Goal: Information Seeking & Learning: Check status

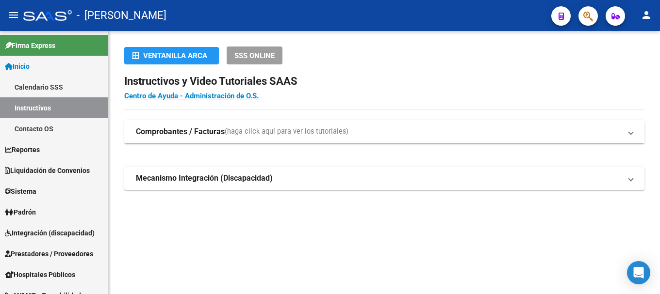
click at [586, 15] on icon "button" at bounding box center [588, 16] width 10 height 11
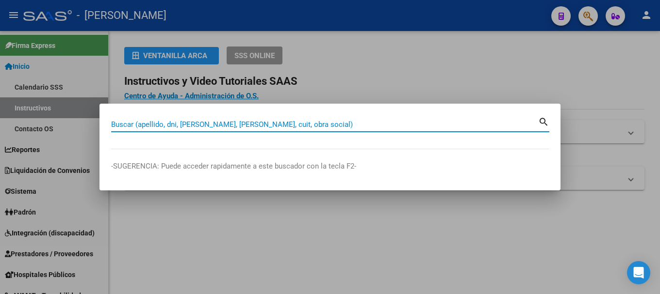
paste input "39757120"
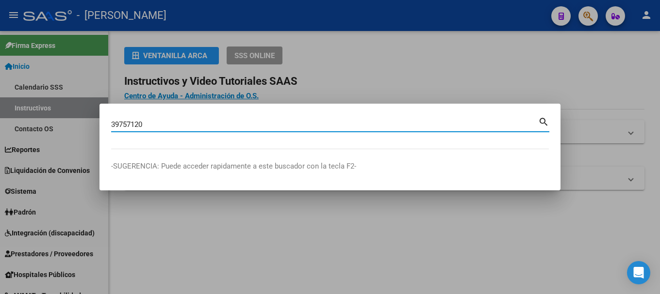
type input "39757120"
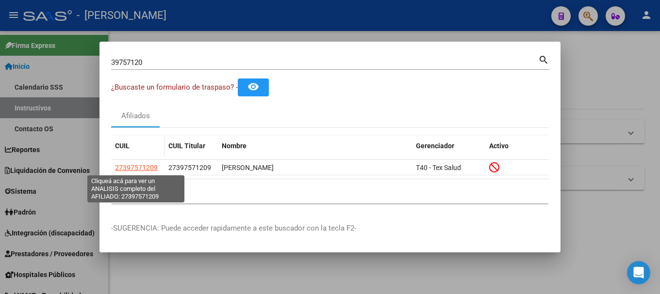
click at [138, 171] on span "27397571209" at bounding box center [136, 168] width 43 height 8
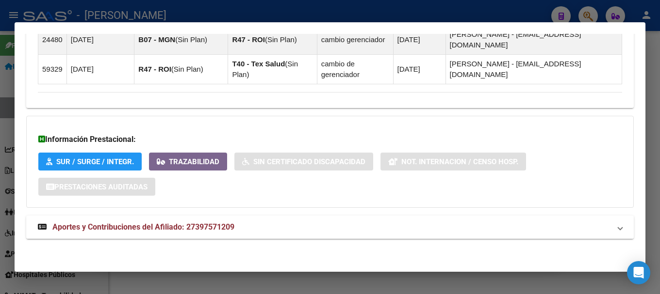
click at [263, 225] on mat-panel-title "Aportes y Contribuciones del Afiliado: 27397571209" at bounding box center [324, 228] width 572 height 12
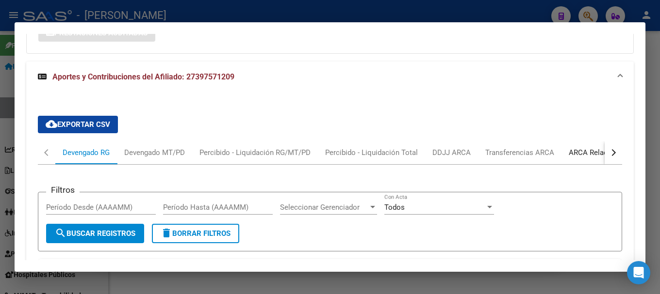
click at [564, 150] on div "ARCA Relaciones Laborales" at bounding box center [613, 152] width 105 height 23
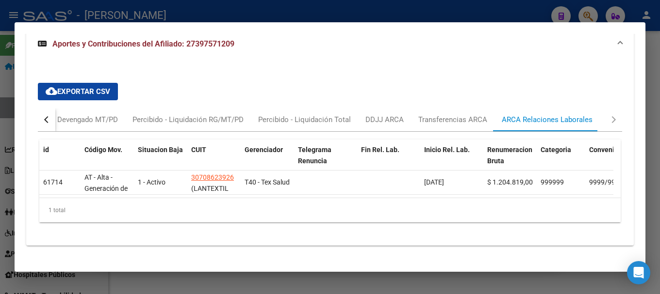
scroll to position [858, 0]
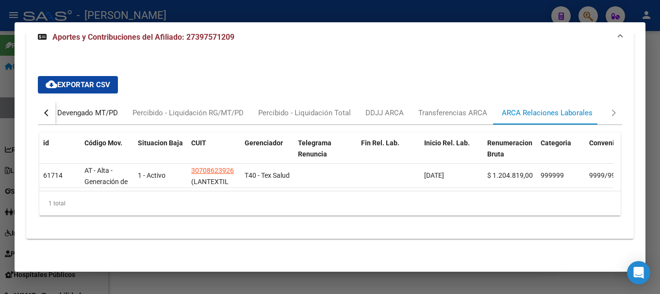
click at [108, 108] on div "Devengado MT/PD" at bounding box center [87, 113] width 61 height 11
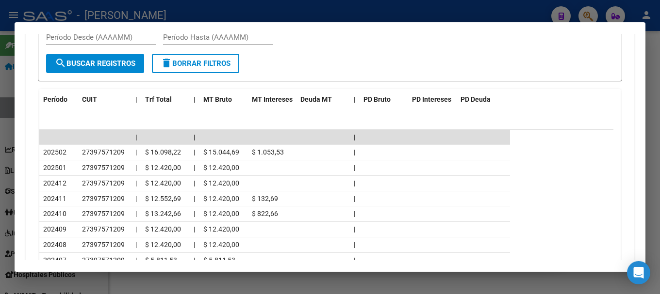
scroll to position [1004, 0]
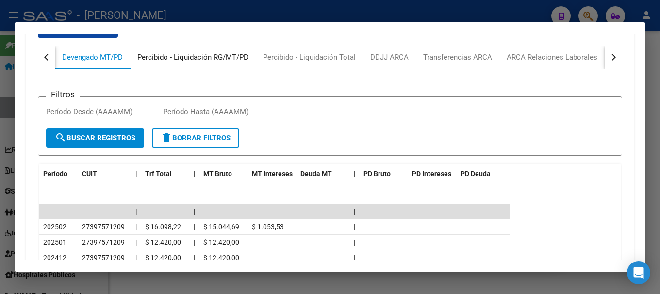
click at [224, 63] on div "Percibido - Liquidación RG/MT/PD" at bounding box center [193, 57] width 126 height 23
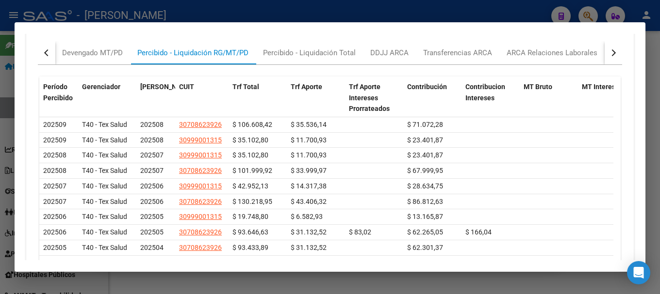
scroll to position [966, 0]
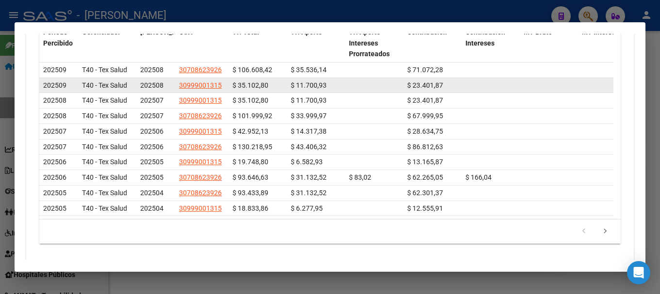
click at [207, 80] on app-link-go-to "30999001315" at bounding box center [200, 85] width 43 height 11
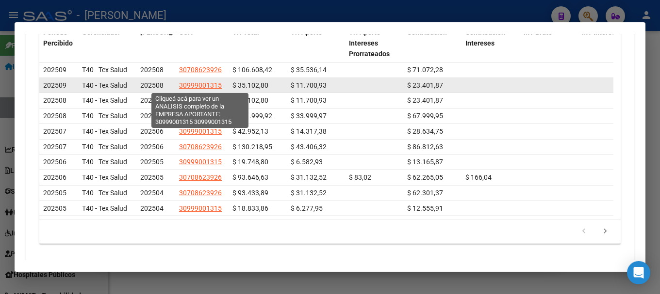
click at [210, 83] on span "30999001315" at bounding box center [200, 85] width 43 height 8
type textarea "30999001315"
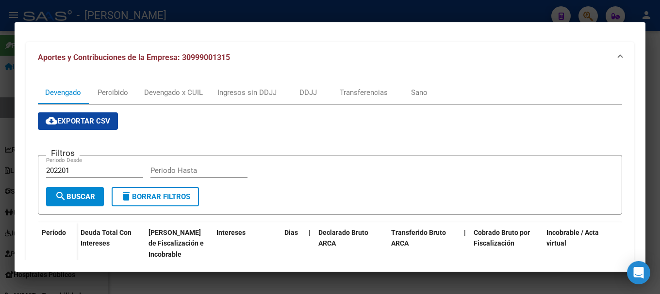
scroll to position [97, 0]
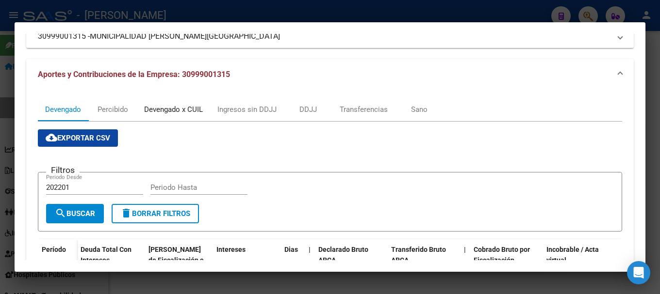
click at [172, 111] on div "Devengado x CUIL" at bounding box center [173, 109] width 59 height 11
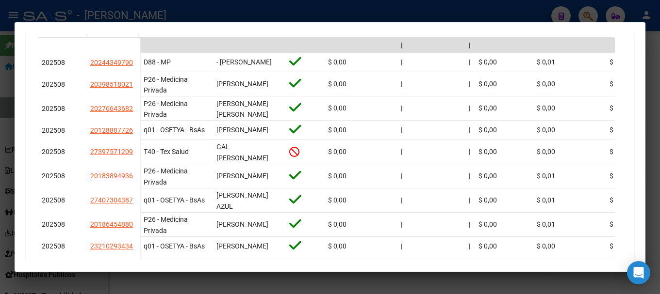
scroll to position [383, 0]
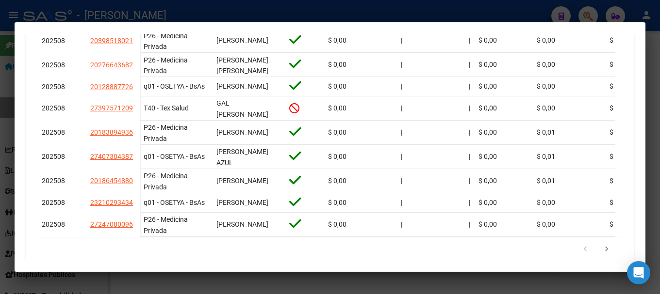
click at [221, 13] on div at bounding box center [330, 147] width 660 height 294
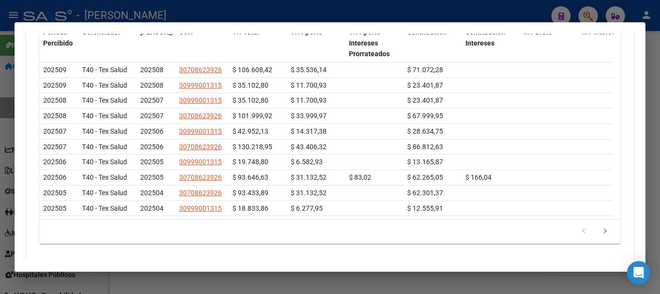
click at [204, 13] on div at bounding box center [330, 147] width 660 height 294
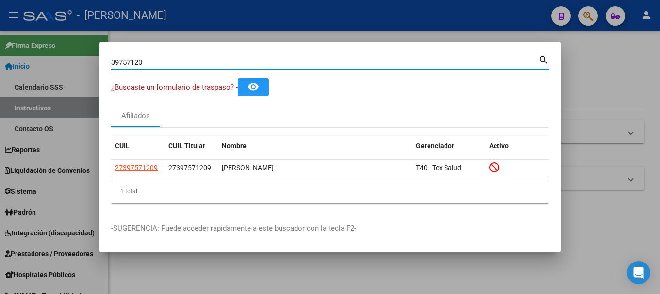
click at [186, 62] on input "39757120" at bounding box center [324, 62] width 427 height 9
paste input "23771786"
type input "23771786"
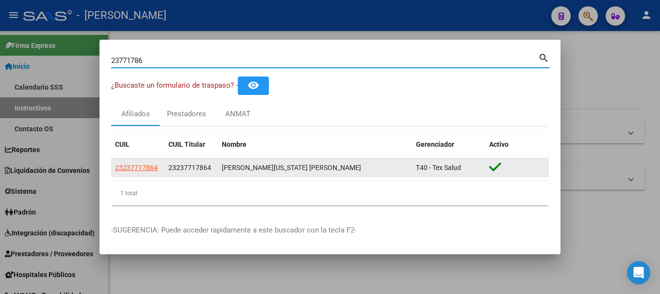
click at [138, 166] on span "23237717864" at bounding box center [136, 168] width 43 height 8
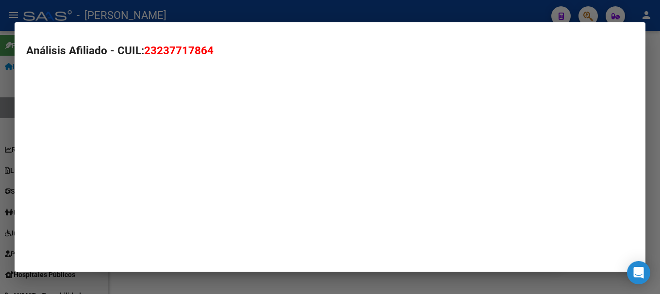
type textarea "23237717864"
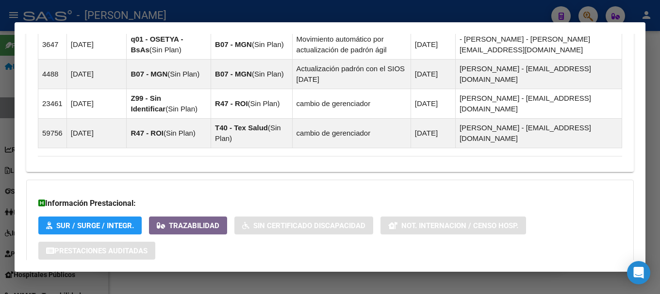
scroll to position [735, 0]
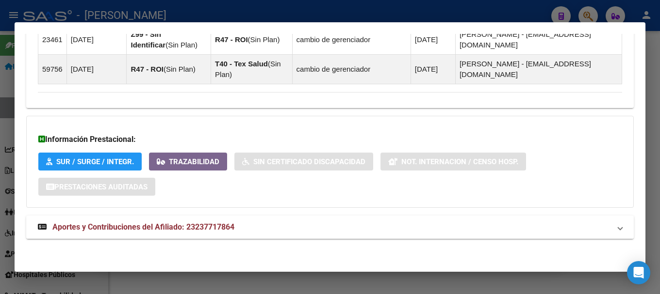
click at [272, 225] on mat-panel-title "Aportes y Contribuciones del Afiliado: 23237717864" at bounding box center [324, 228] width 572 height 12
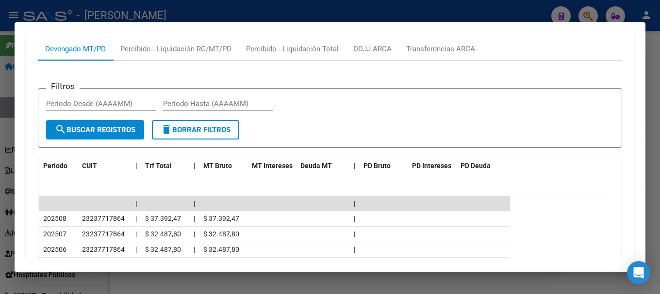
scroll to position [1139, 0]
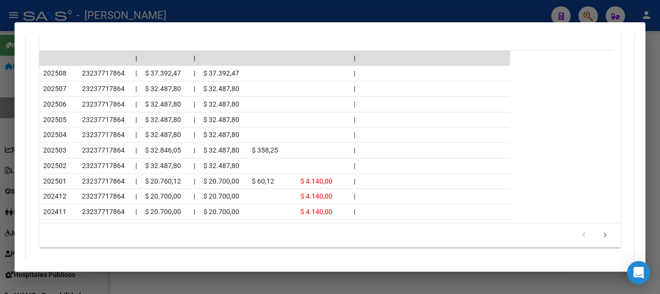
click at [0, 101] on div at bounding box center [330, 147] width 660 height 294
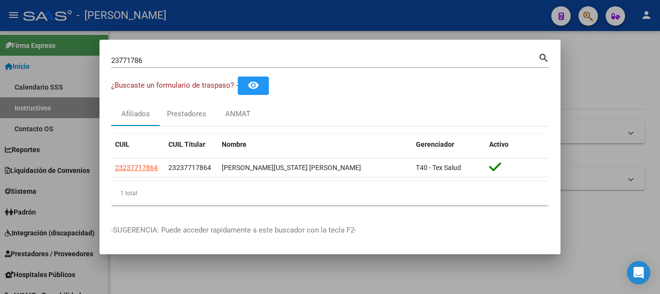
click at [156, 55] on div "23771786 Buscar (apellido, dni, [PERSON_NAME], nro traspaso, cuit, obra social)" at bounding box center [324, 60] width 427 height 15
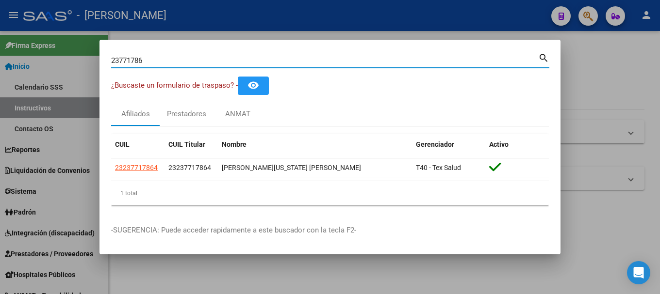
click at [161, 56] on input "23771786" at bounding box center [324, 60] width 427 height 9
paste input "16747297"
type input "16747297"
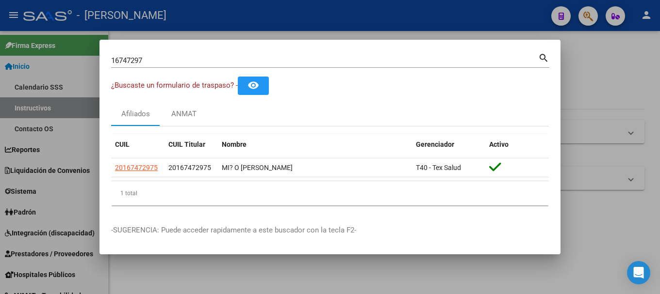
click at [140, 161] on datatable-body-cell "20167472975" at bounding box center [137, 168] width 53 height 19
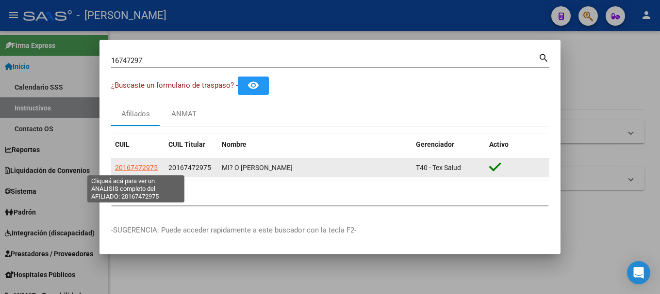
click at [140, 164] on span "20167472975" at bounding box center [136, 168] width 43 height 8
type textarea "20167472975"
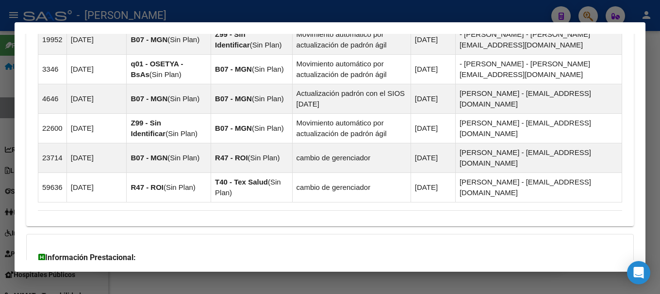
scroll to position [798, 0]
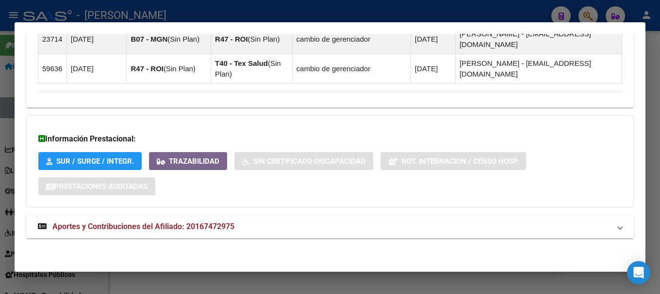
click at [259, 229] on mat-panel-title "Aportes y Contribuciones del Afiliado: 20167472975" at bounding box center [324, 227] width 572 height 12
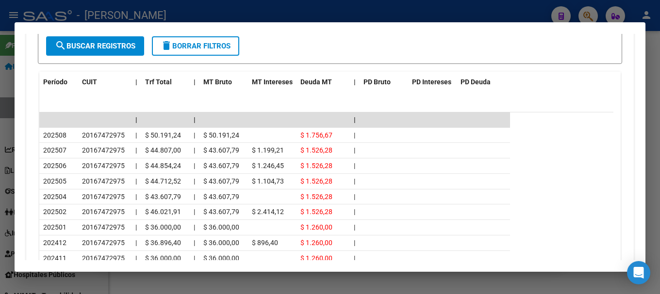
scroll to position [1136, 0]
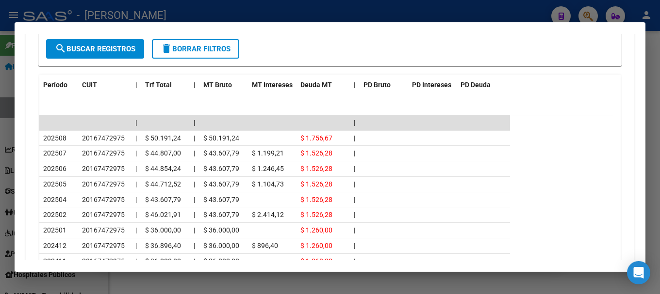
click at [0, 89] on div at bounding box center [330, 147] width 660 height 294
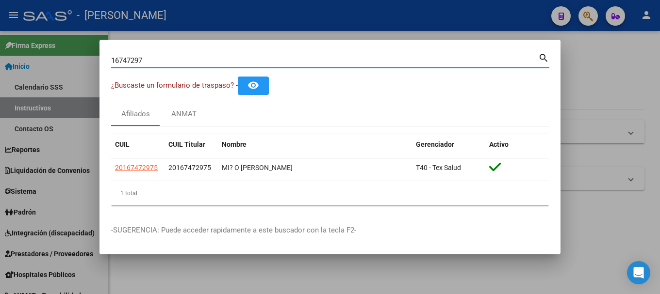
click at [189, 61] on input "16747297" at bounding box center [324, 60] width 427 height 9
paste input "93920791"
type input "93920791"
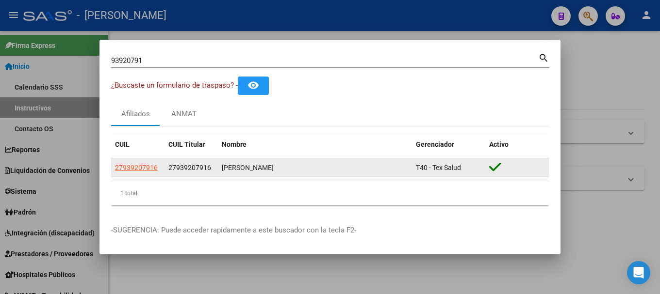
click at [138, 173] on app-link-go-to "27939207916" at bounding box center [136, 167] width 43 height 11
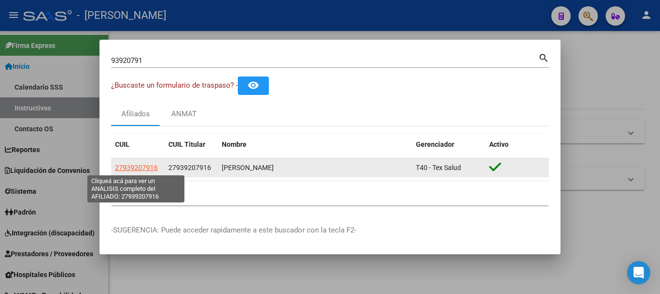
click at [139, 170] on span "27939207916" at bounding box center [136, 168] width 43 height 8
type textarea "27939207916"
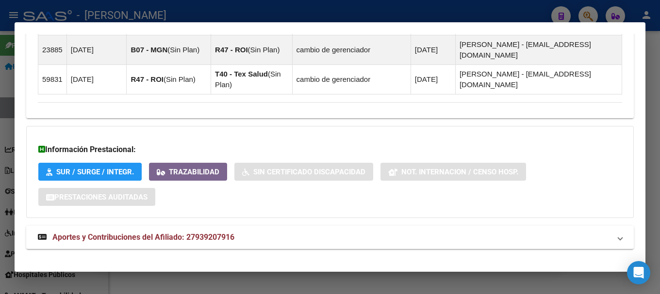
scroll to position [869, 0]
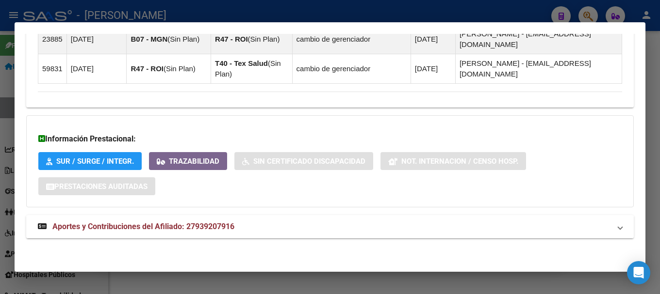
click at [155, 225] on span "Aportes y Contribuciones del Afiliado: 27939207916" at bounding box center [143, 226] width 182 height 9
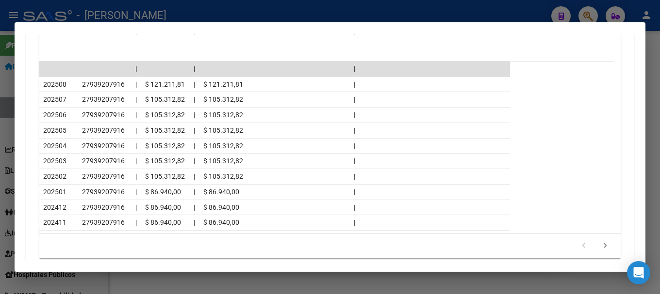
scroll to position [1256, 0]
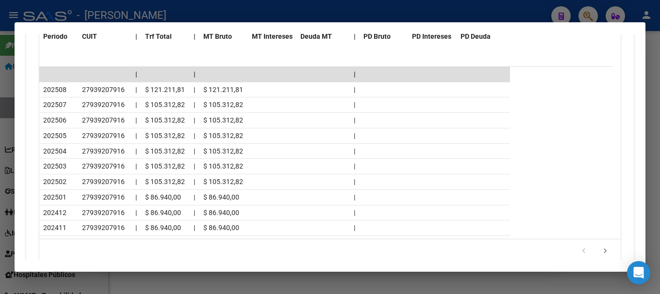
click at [136, 18] on div at bounding box center [330, 147] width 660 height 294
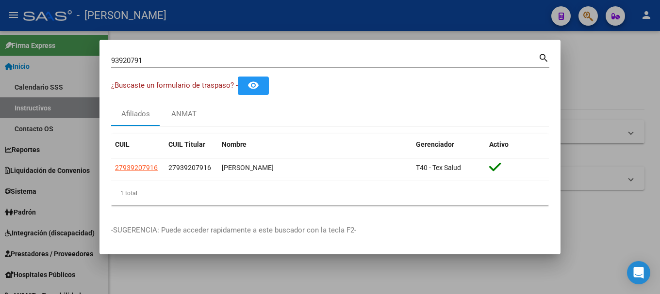
click at [157, 57] on input "93920791" at bounding box center [324, 60] width 427 height 9
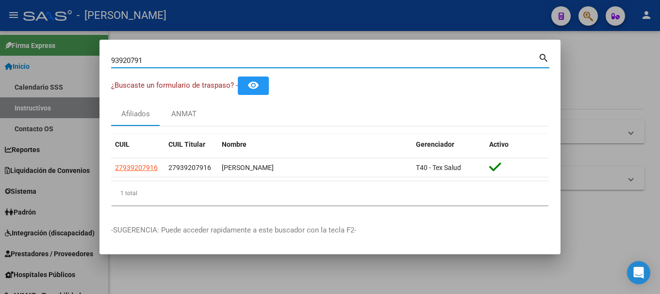
click at [157, 57] on input "93920791" at bounding box center [324, 60] width 427 height 9
paste input "23314734319"
type input "23314734319"
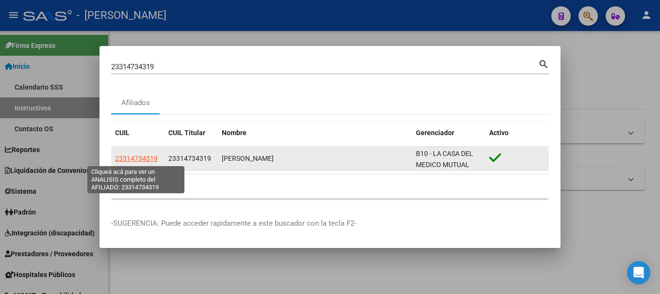
click at [138, 156] on span "23314734319" at bounding box center [136, 159] width 43 height 8
type textarea "23314734319"
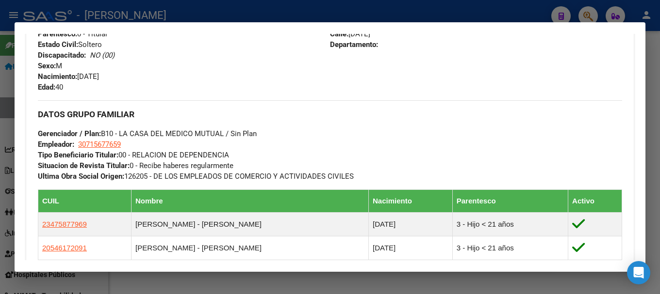
scroll to position [464, 0]
